Goal: Check status: Verify the current state of an ongoing process or item

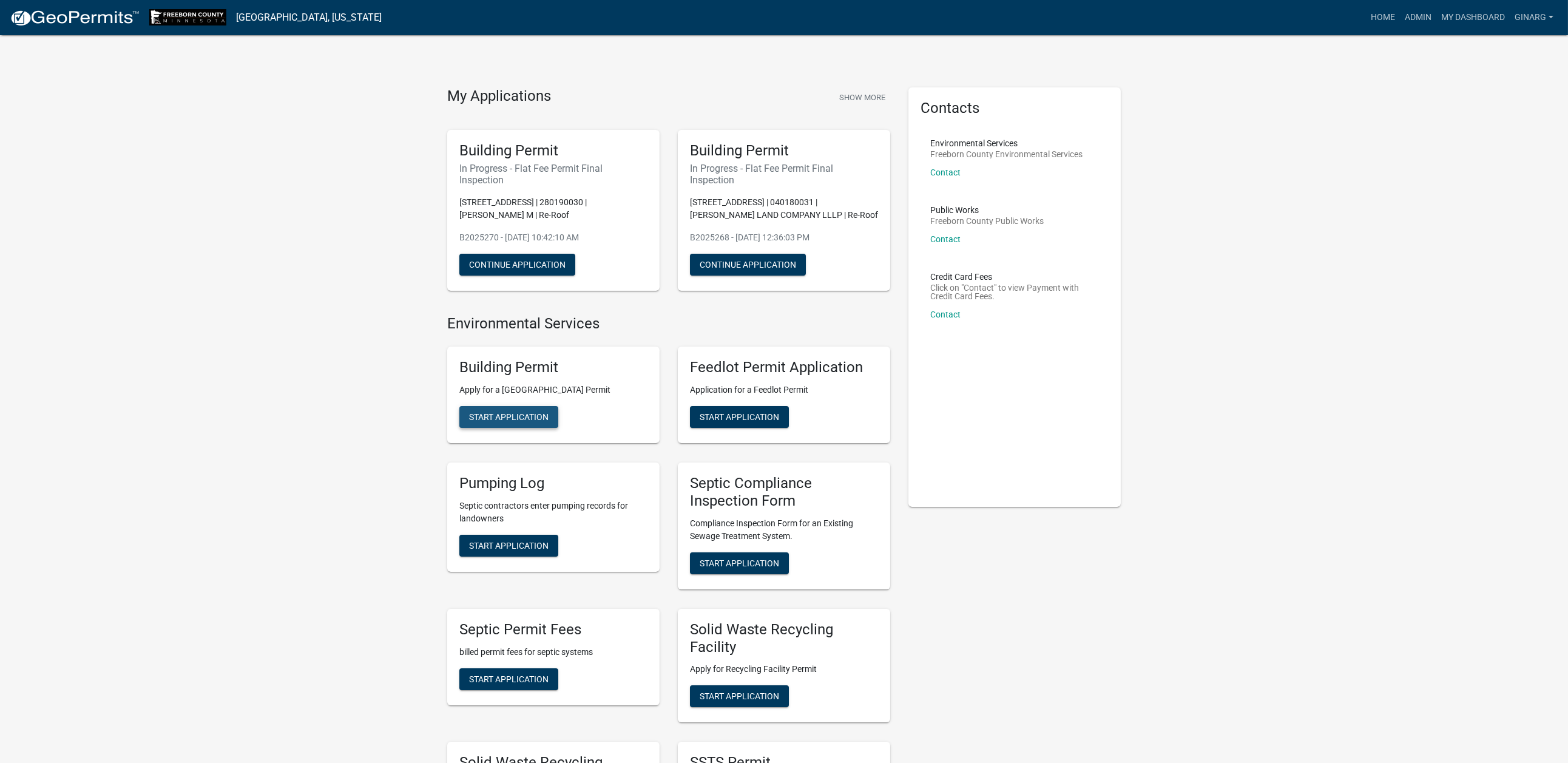
click at [548, 422] on span "Start Application" at bounding box center [508, 417] width 80 height 9
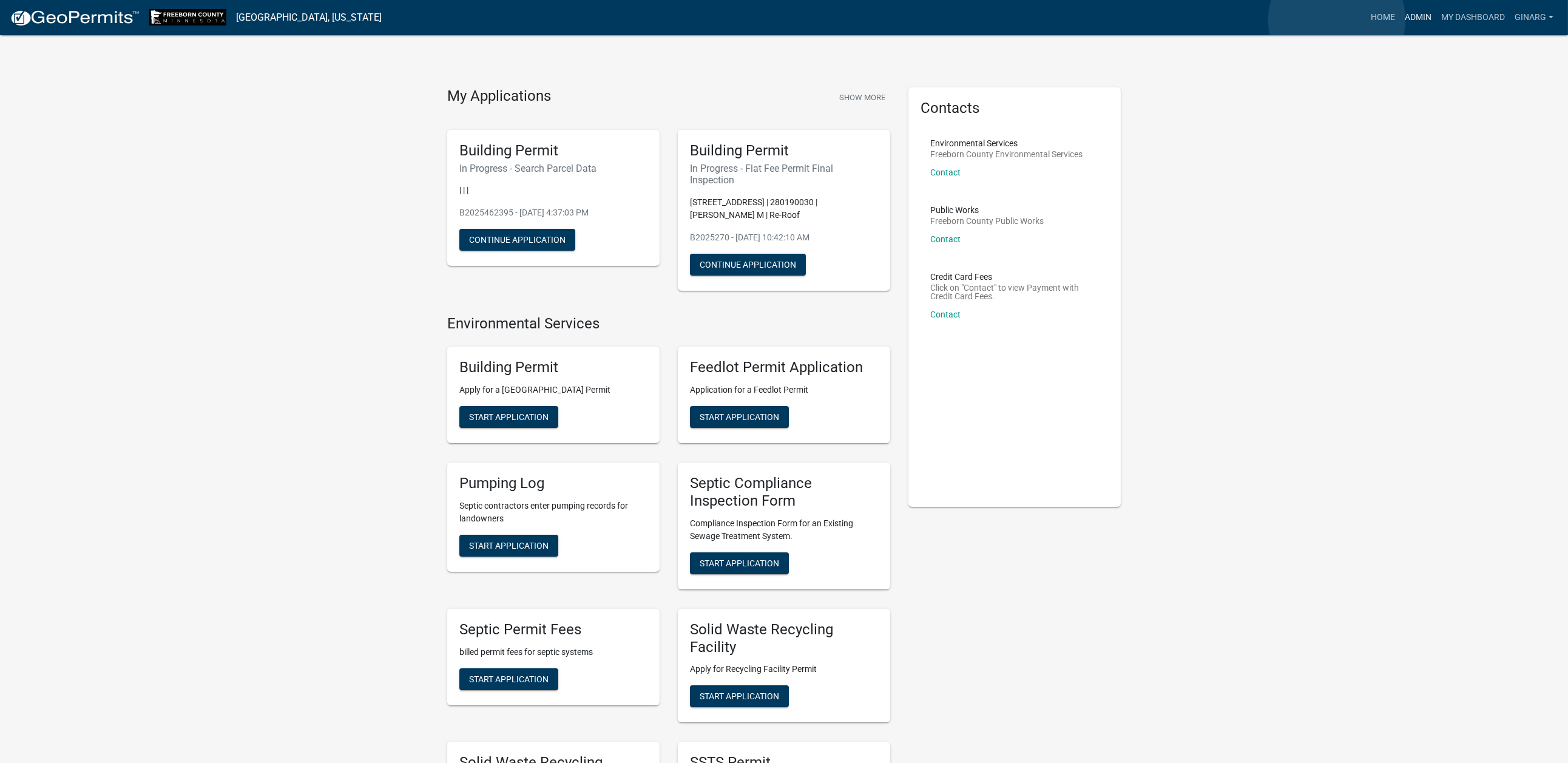
drag, startPoint x: 1337, startPoint y: 20, endPoint x: 1316, endPoint y: 33, distance: 24.7
click at [1399, 21] on link "Admin" at bounding box center [1417, 17] width 36 height 23
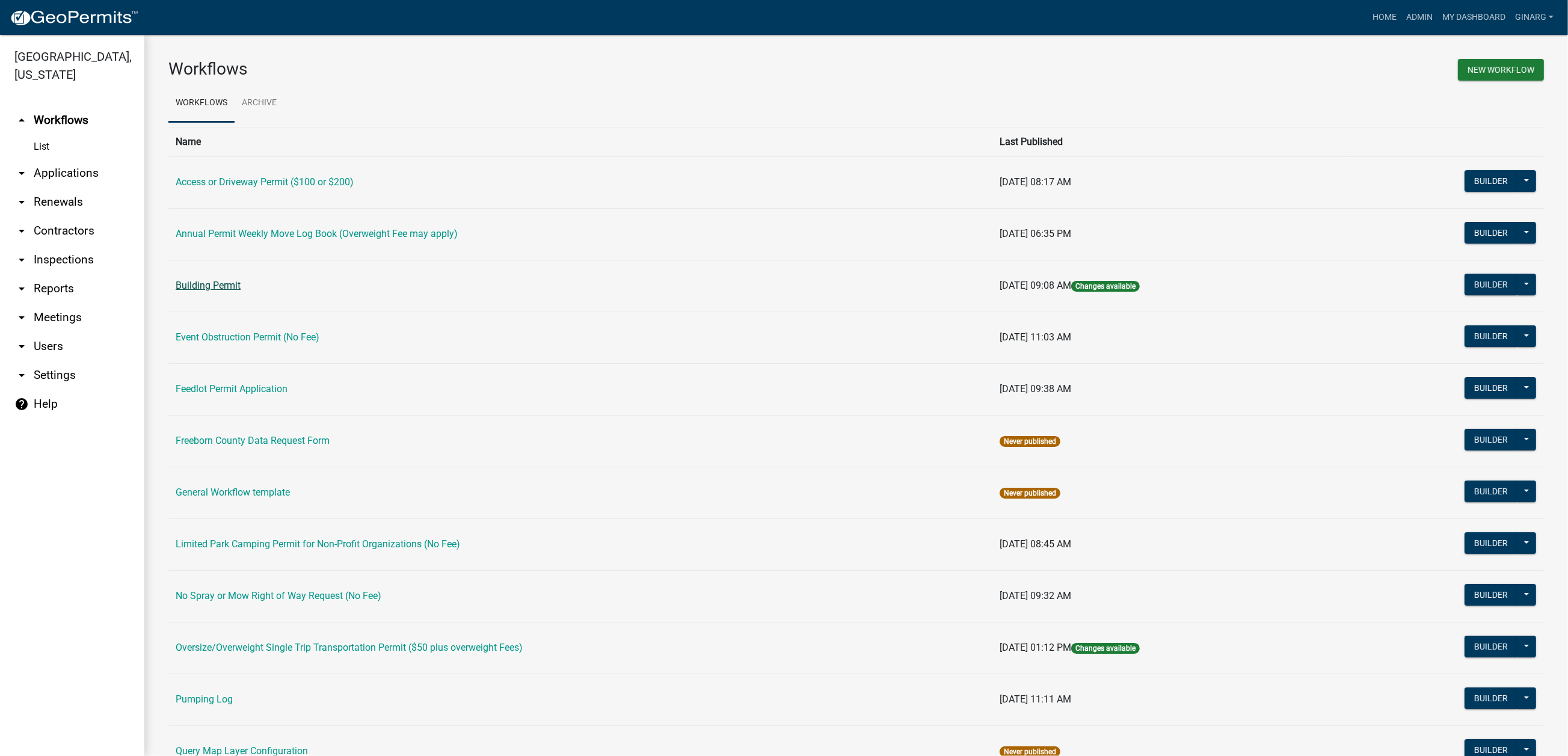
click at [240, 291] on link "Building Permit" at bounding box center [208, 285] width 65 height 11
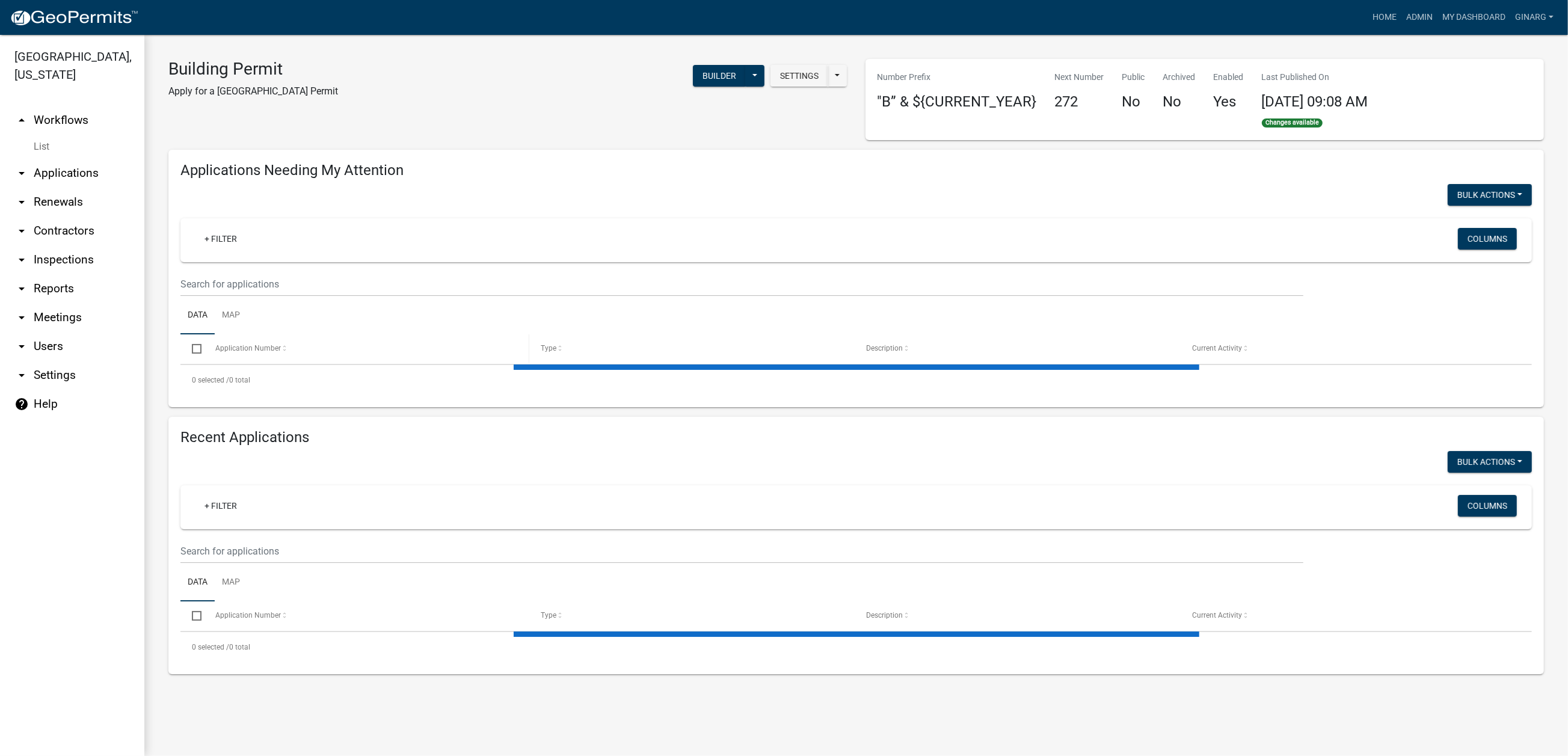
select select "3: 100"
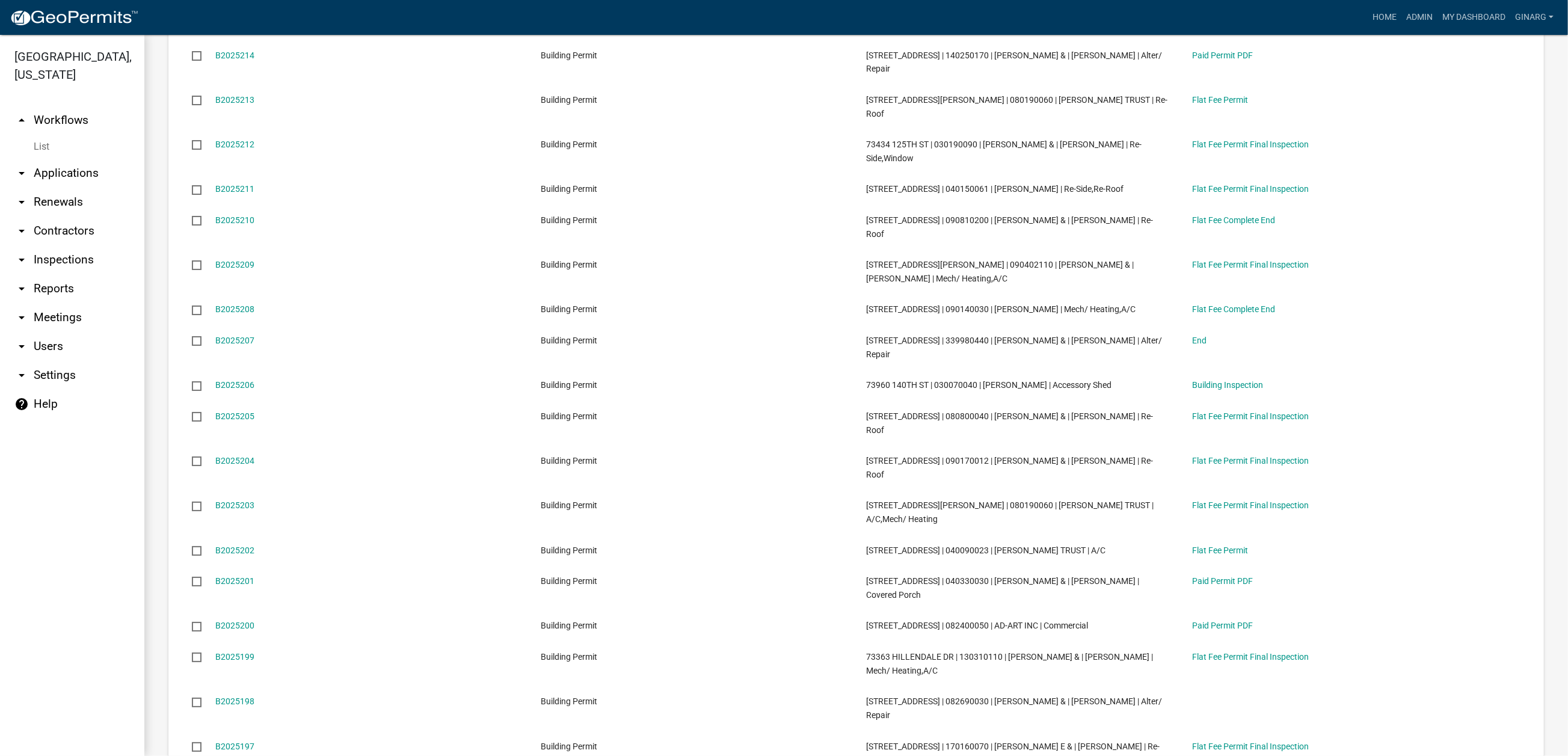
scroll to position [3247, 0]
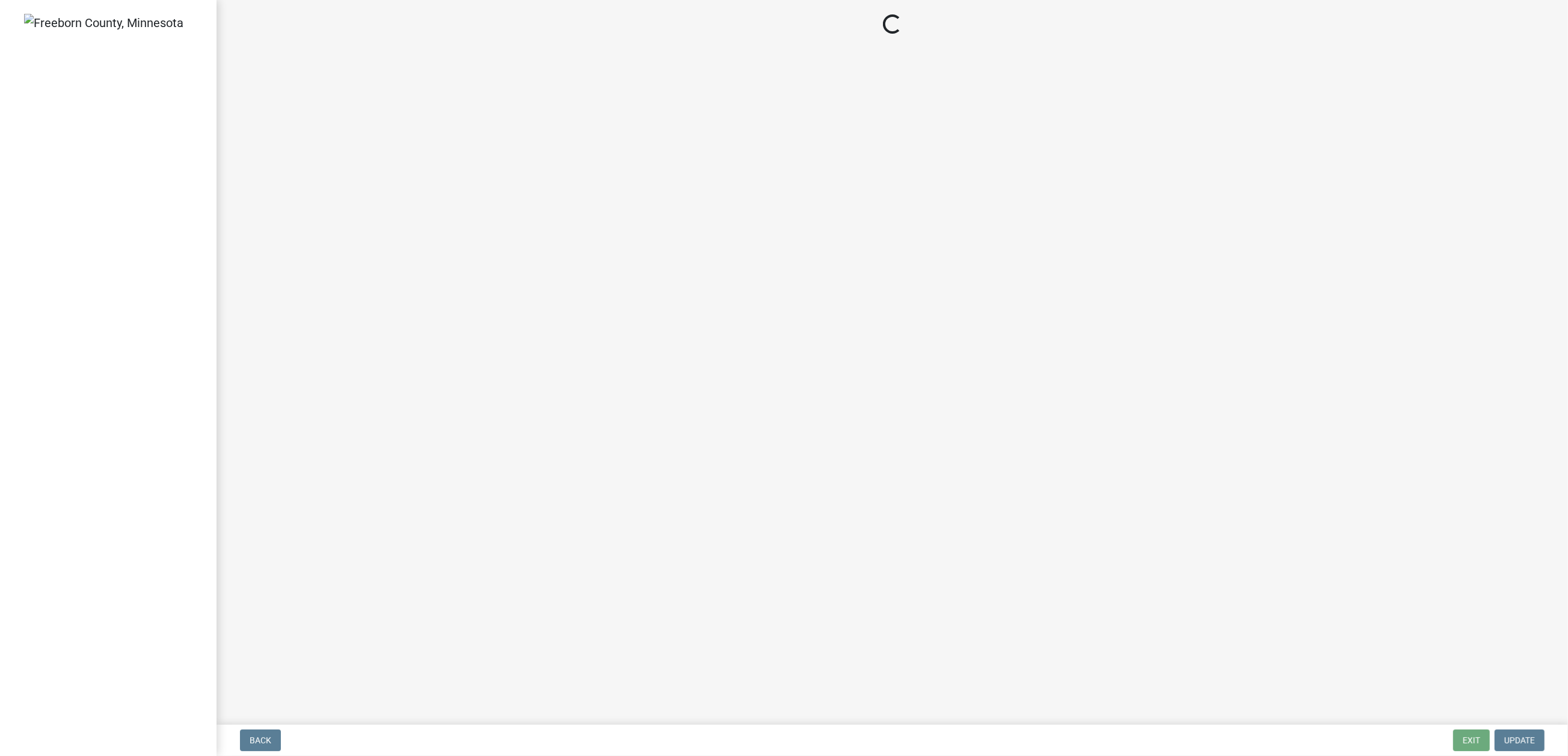
select select "3613e5d6-c0da-40a7-83d4-d5638b2e6124"
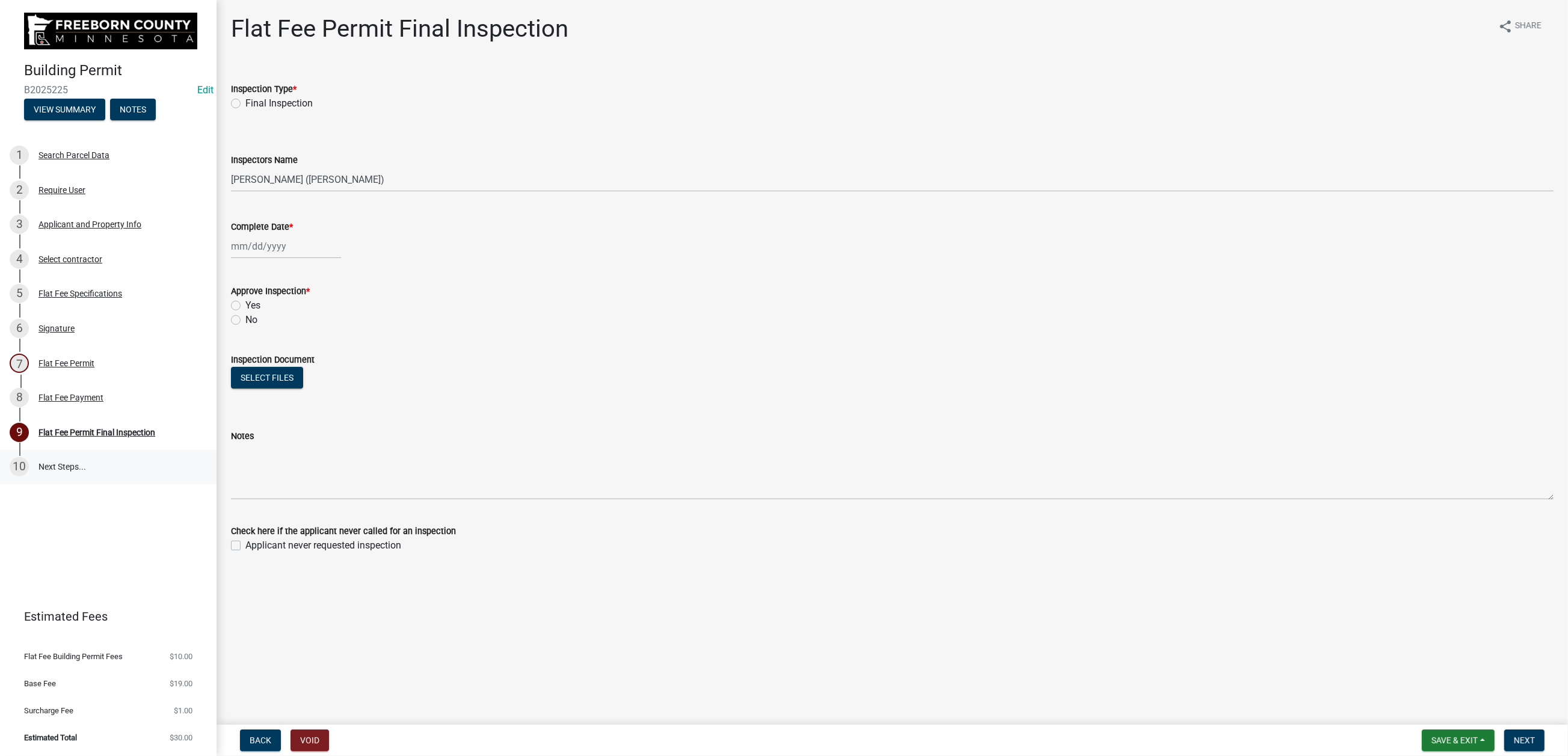
scroll to position [200, 0]
click at [104, 402] on div "Flat Fee Payment" at bounding box center [71, 398] width 65 height 8
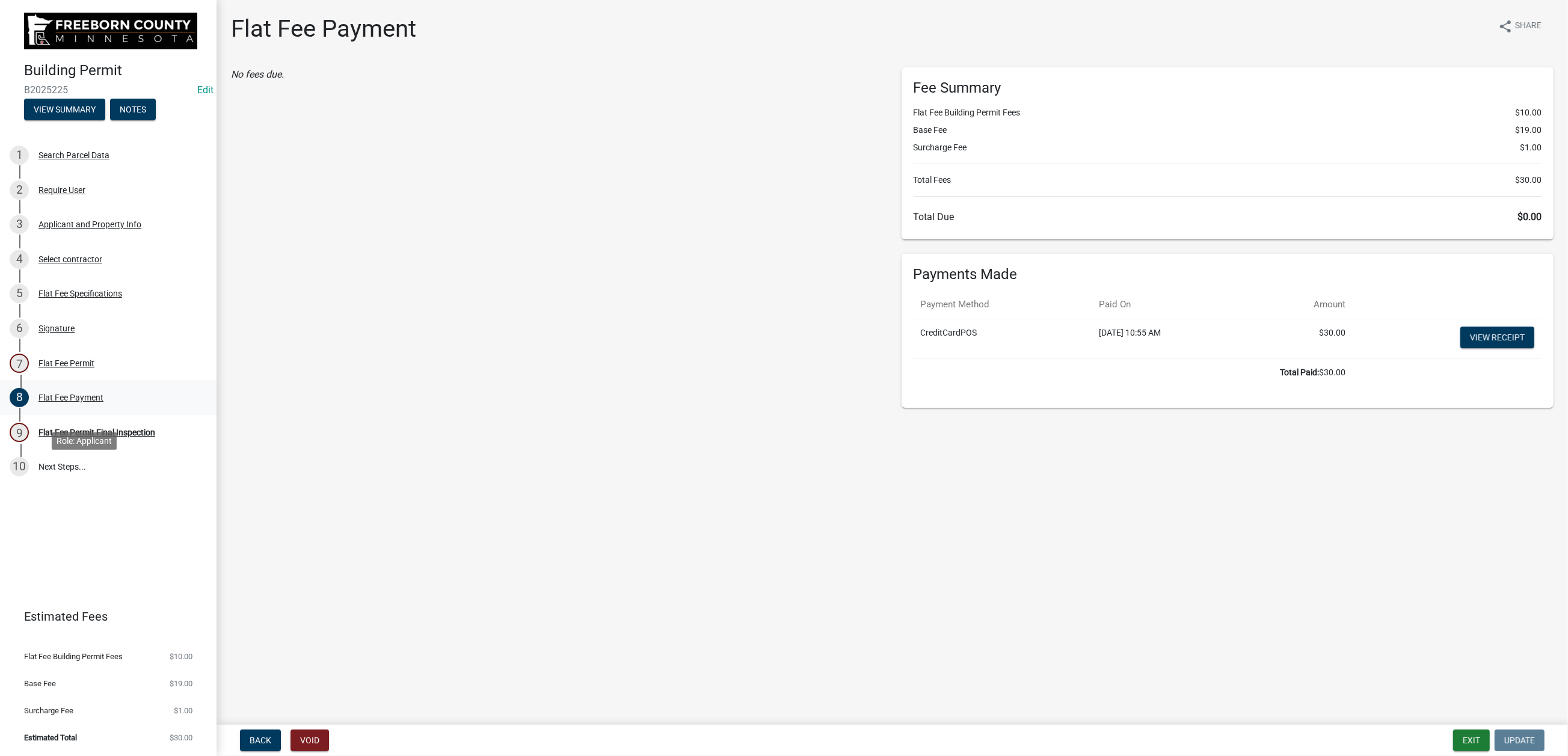
scroll to position [0, 0]
click at [1453, 730] on button "Exit" at bounding box center [1471, 740] width 37 height 21
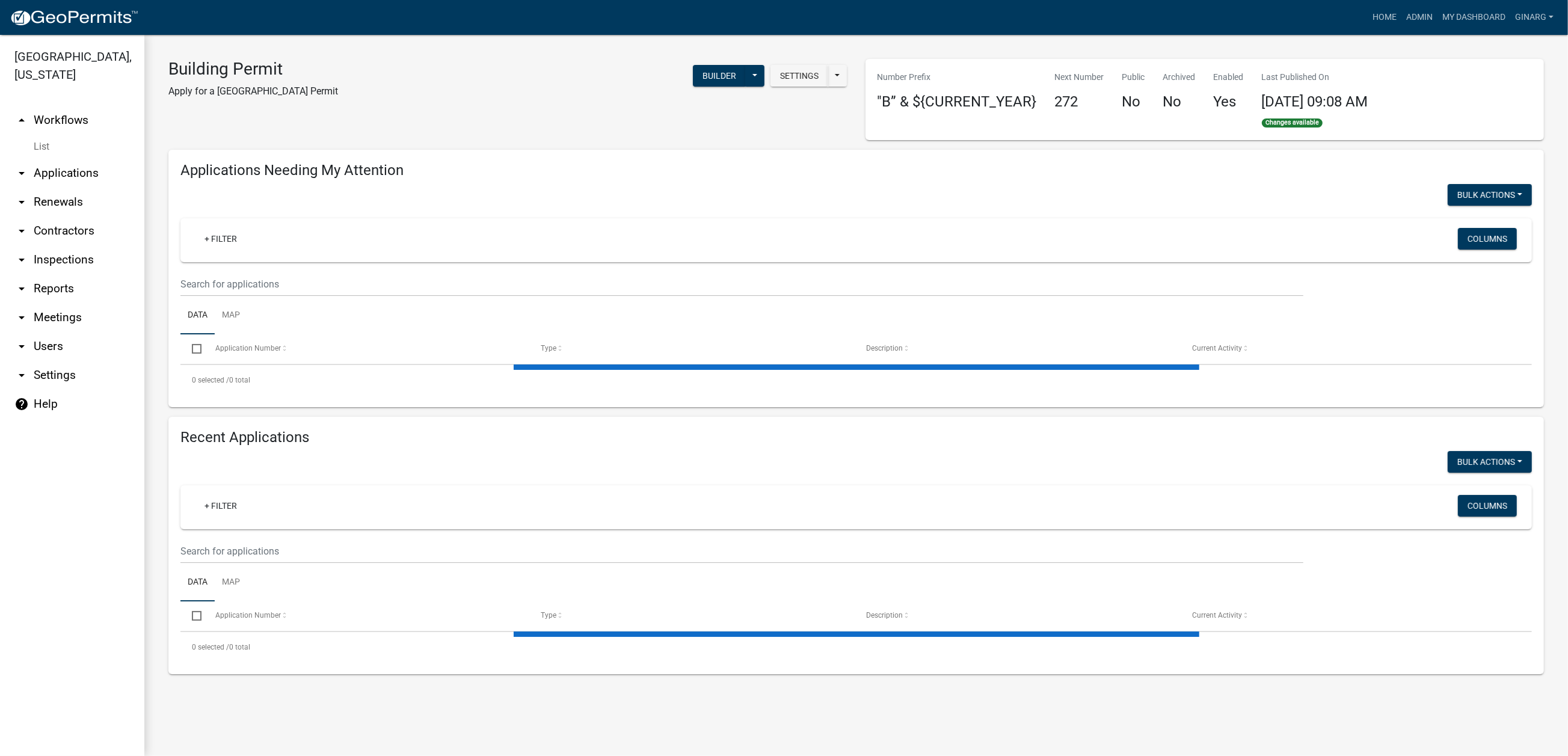
select select "3: 100"
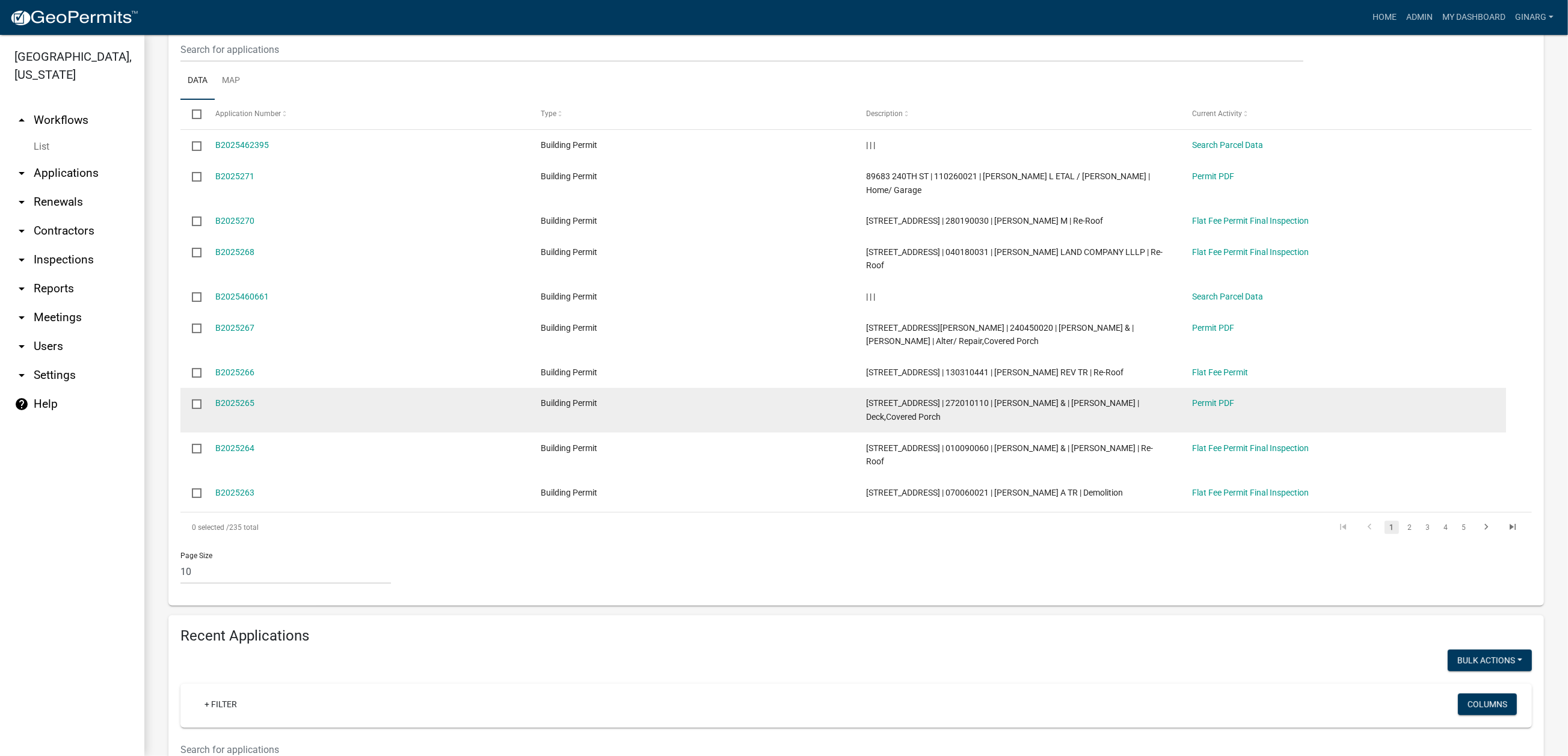
scroll to position [271, 0]
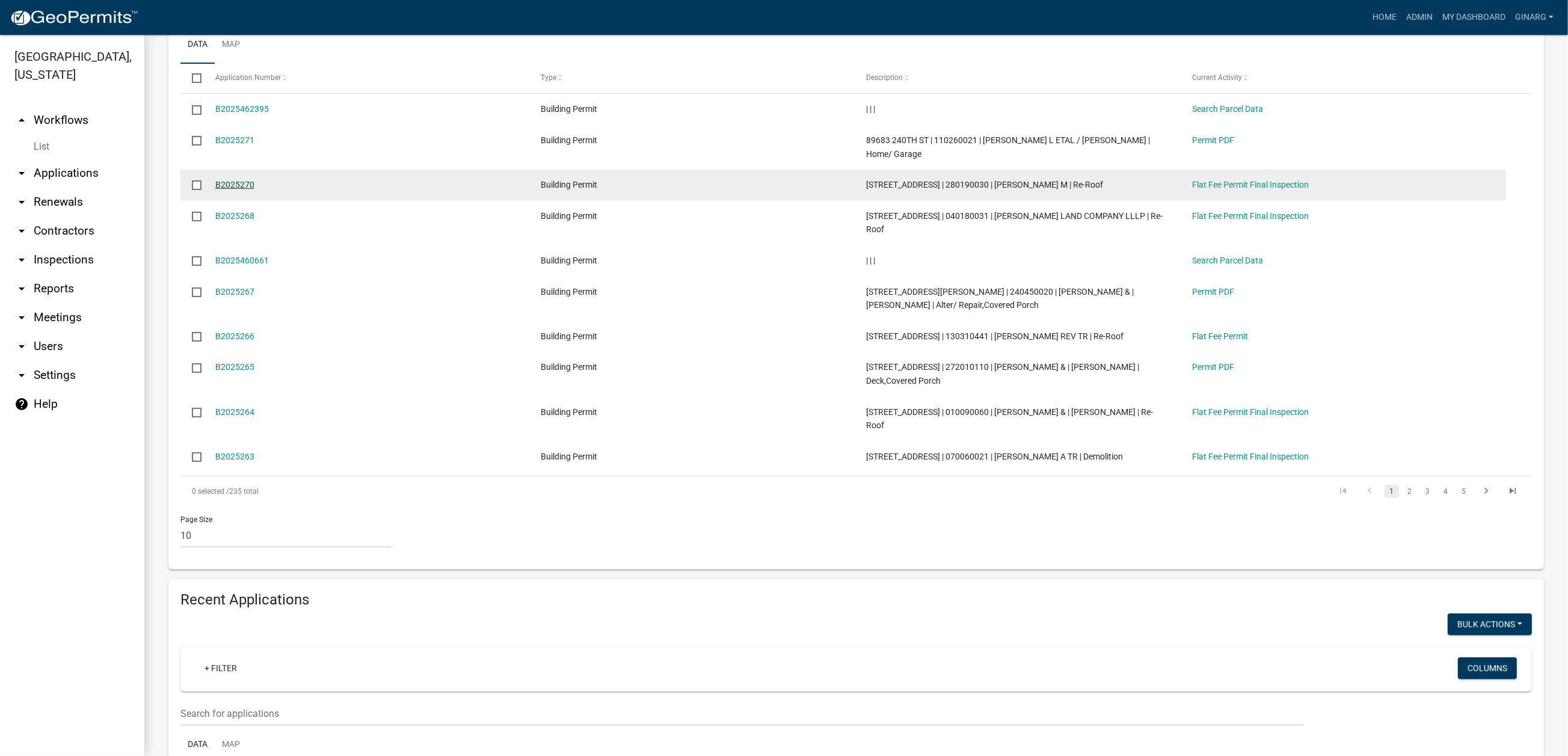
click at [247, 189] on link "B2025270" at bounding box center [234, 184] width 39 height 9
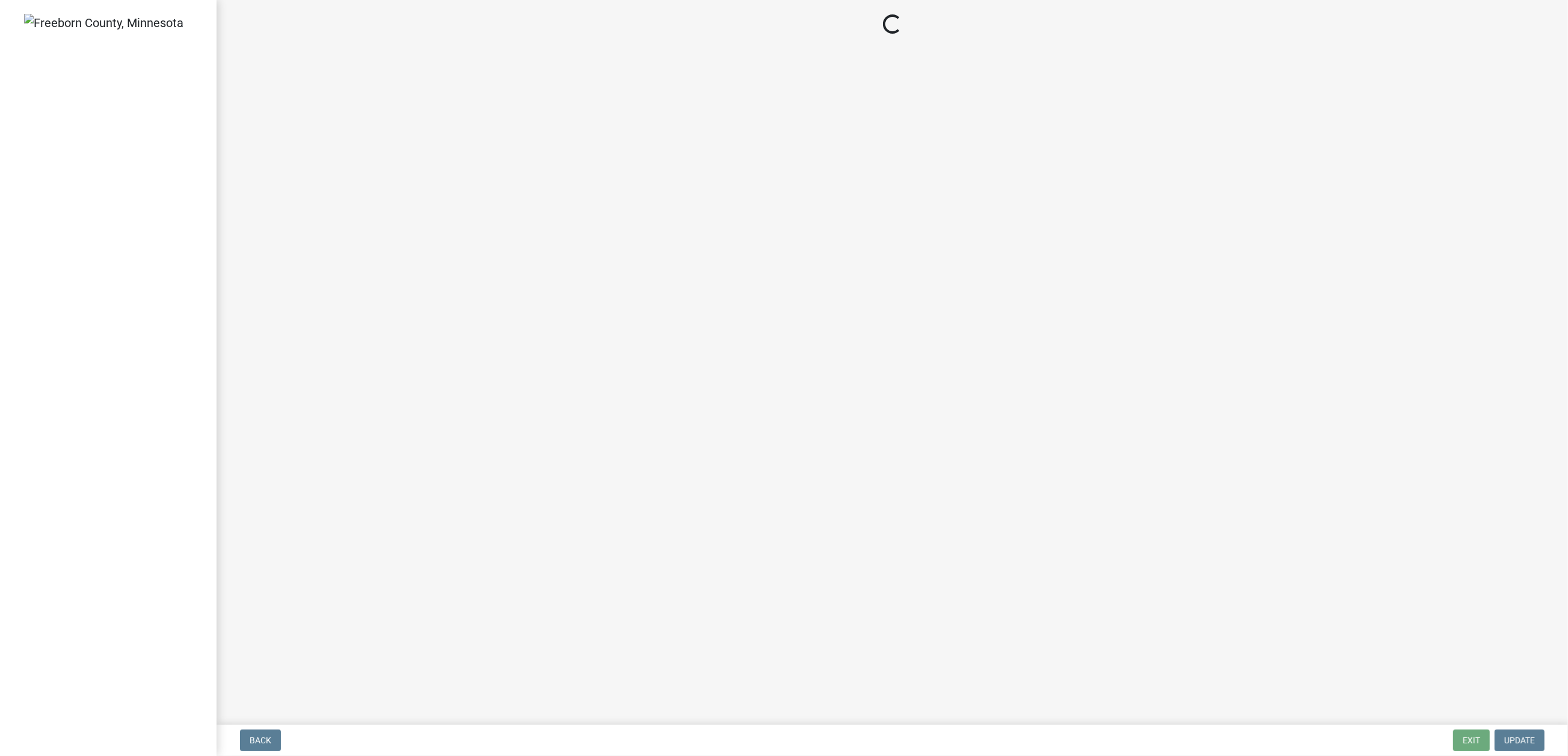
select select "3613e5d6-c0da-40a7-83d4-d5638b2e6124"
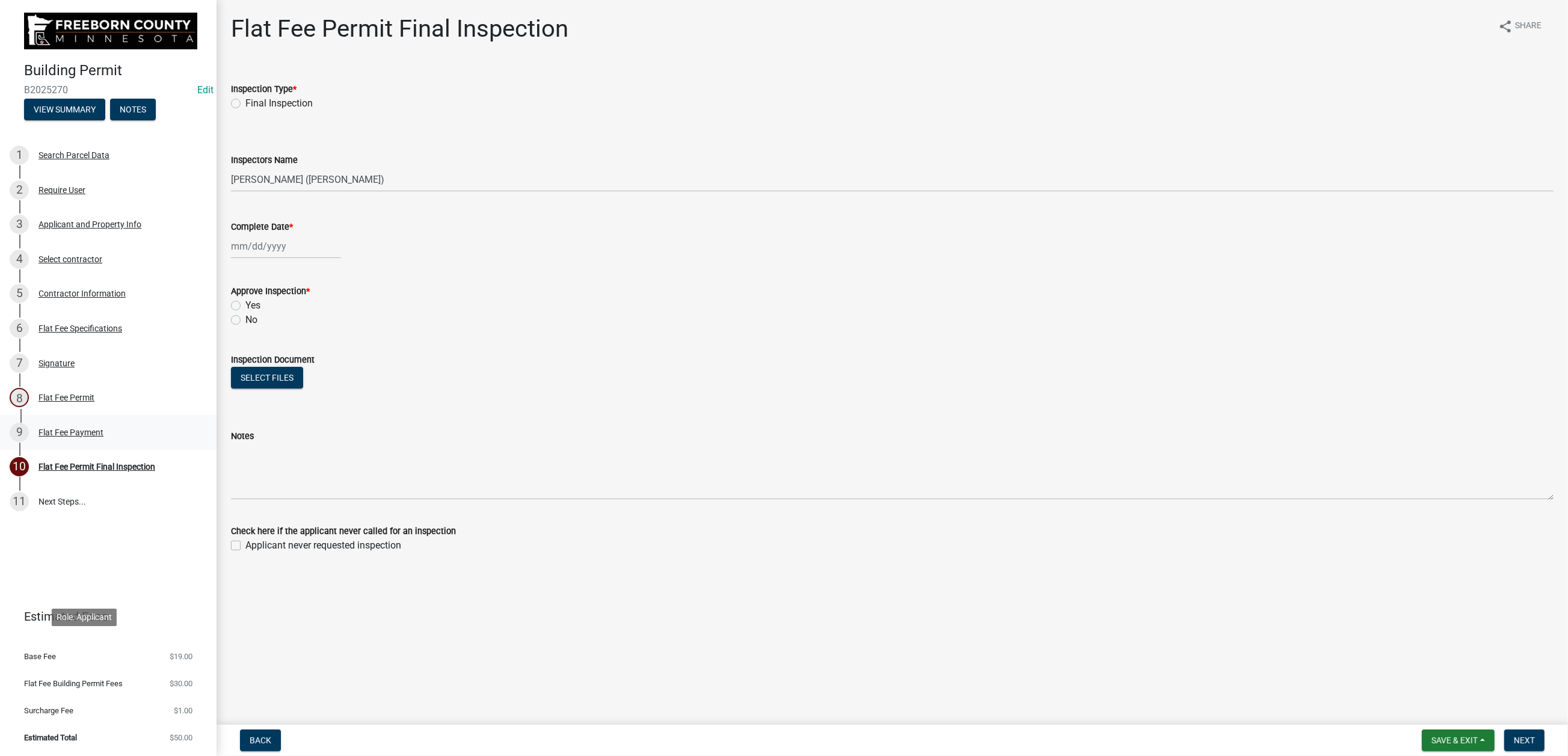
click at [104, 437] on div "Flat Fee Payment" at bounding box center [71, 432] width 65 height 8
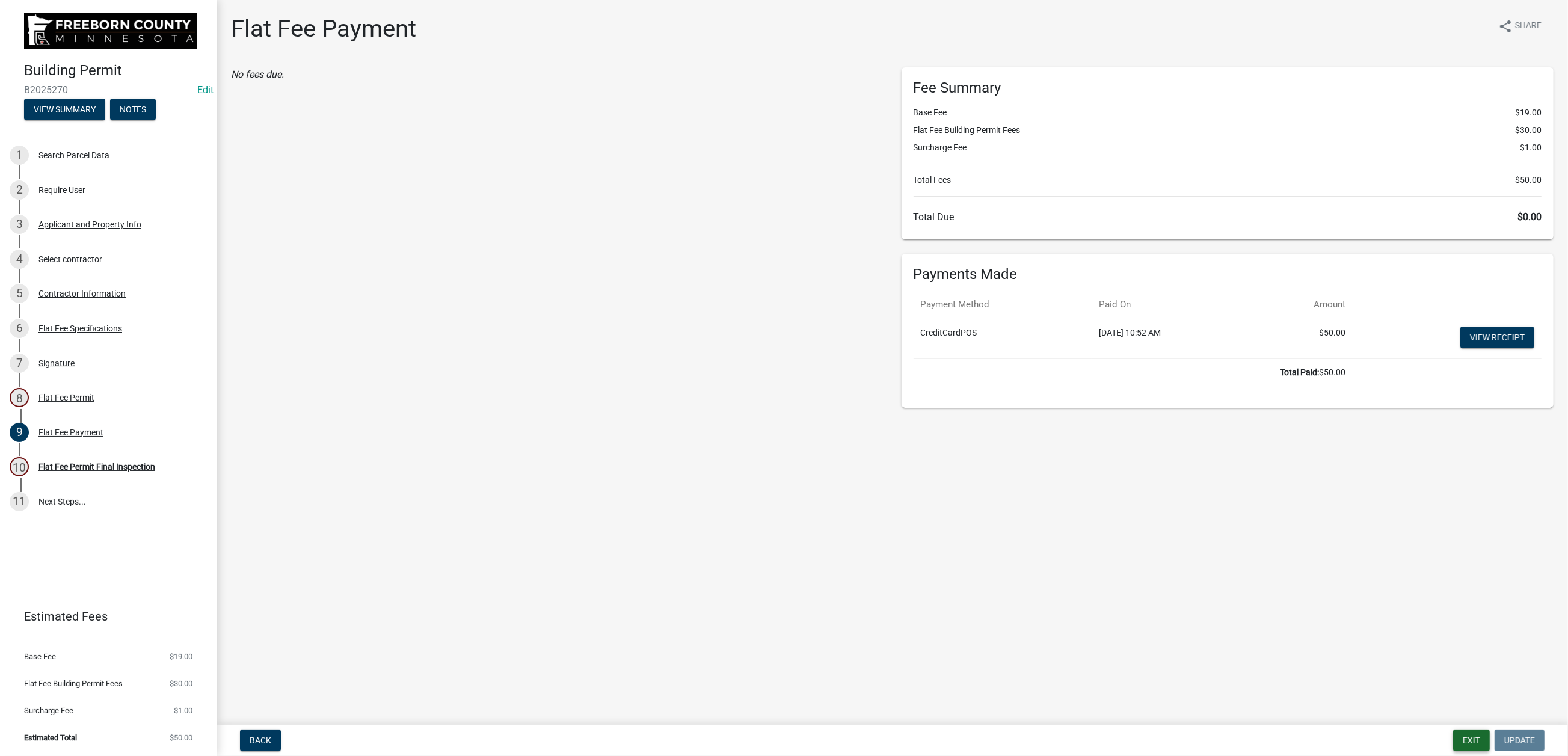
click at [1453, 730] on button "Exit" at bounding box center [1471, 740] width 37 height 21
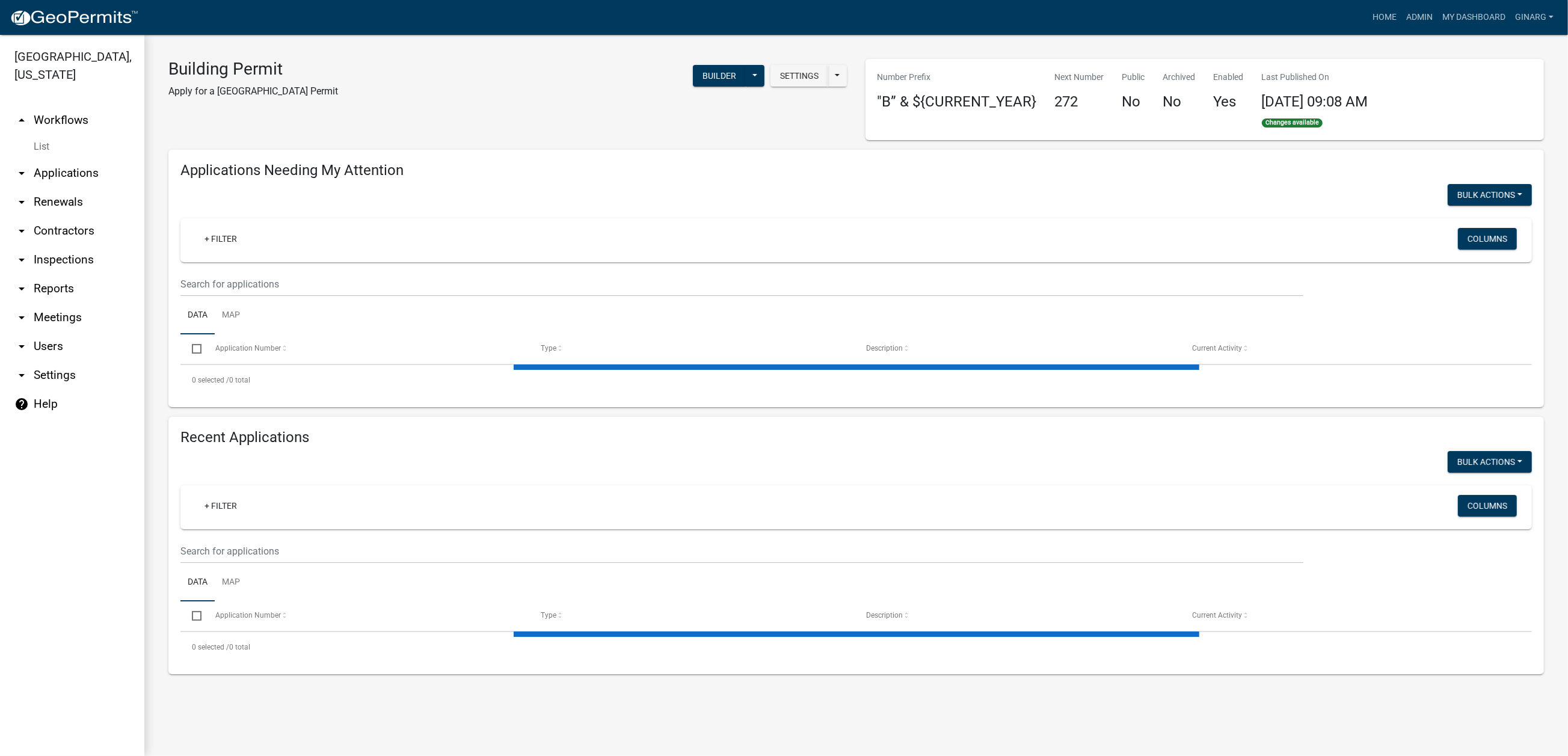
select select "3: 100"
